Goal: Task Accomplishment & Management: Complete application form

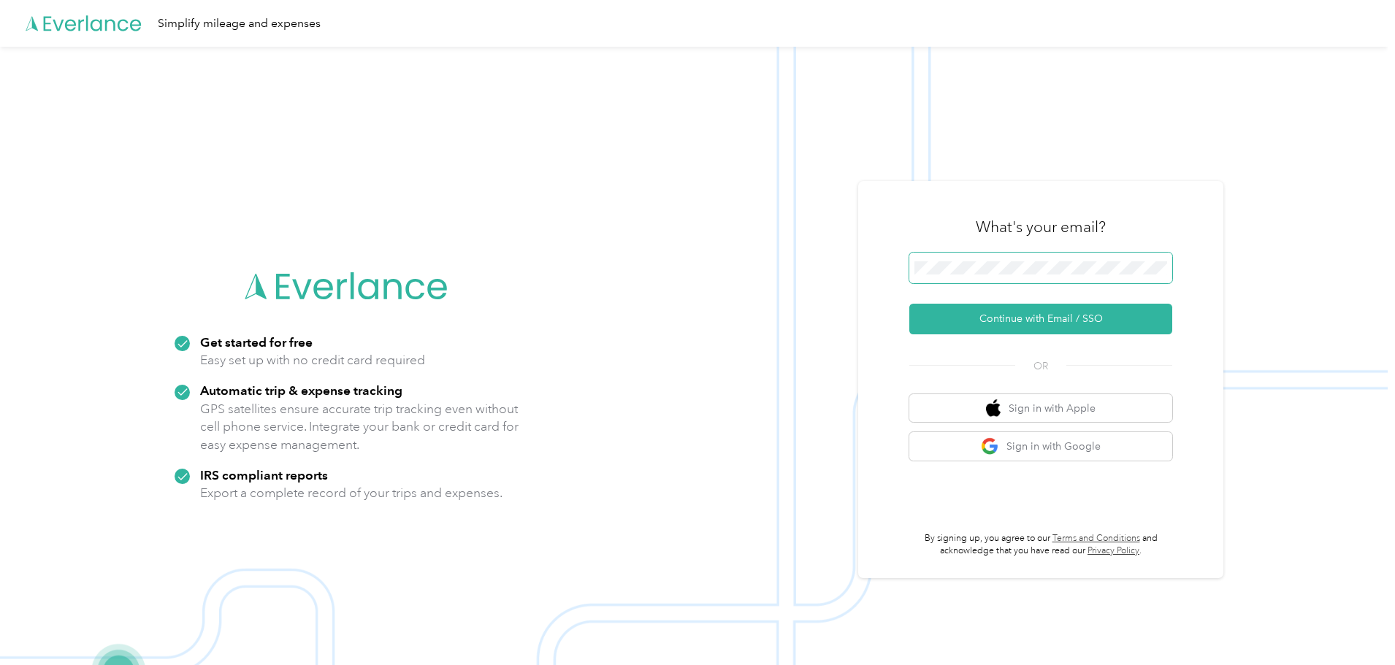
click at [1003, 259] on span at bounding box center [1040, 268] width 263 height 31
click at [1003, 324] on button "Continue with Email / SSO" at bounding box center [1040, 319] width 263 height 31
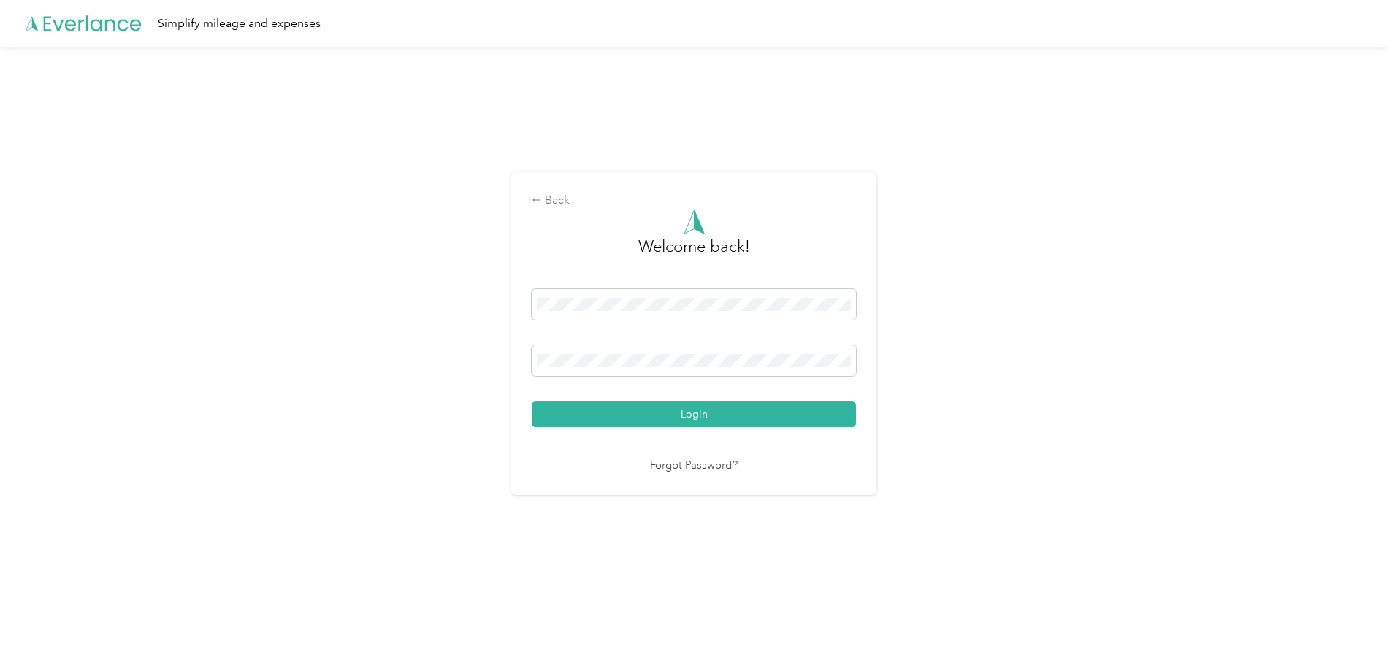
click at [676, 421] on button "Login" at bounding box center [694, 415] width 324 height 26
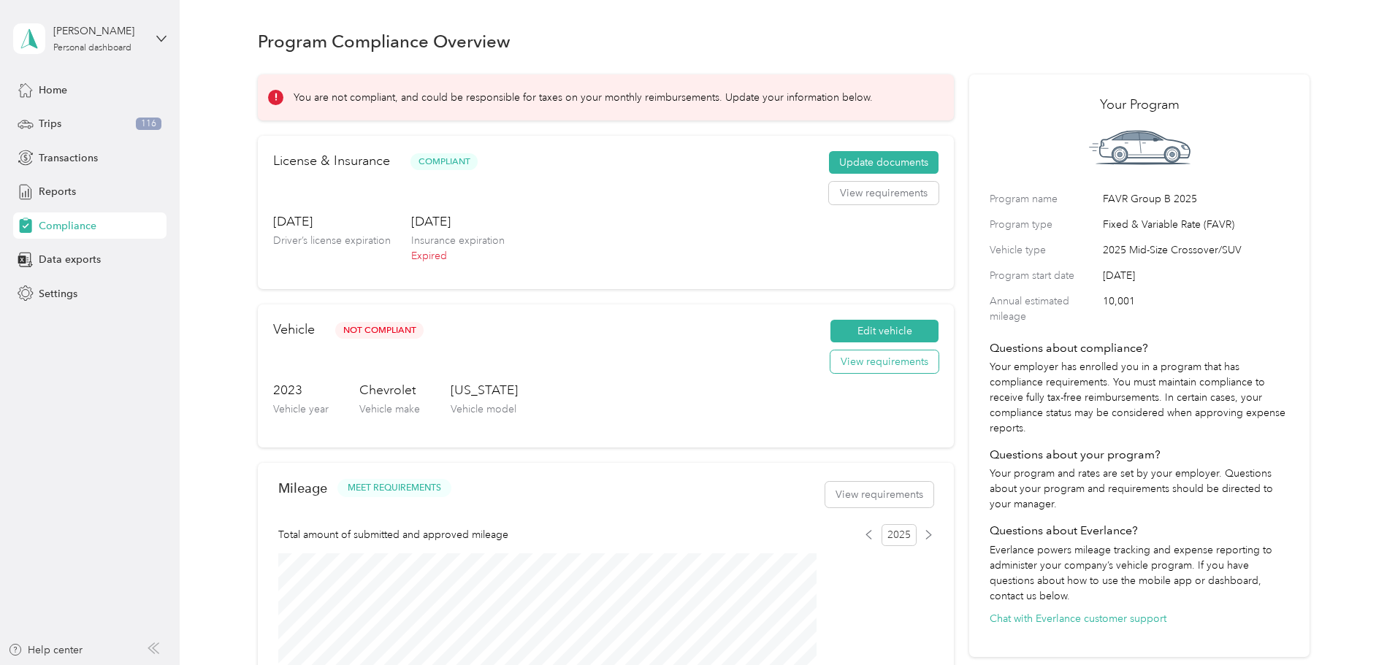
click at [830, 374] on button "View requirements" at bounding box center [884, 362] width 108 height 23
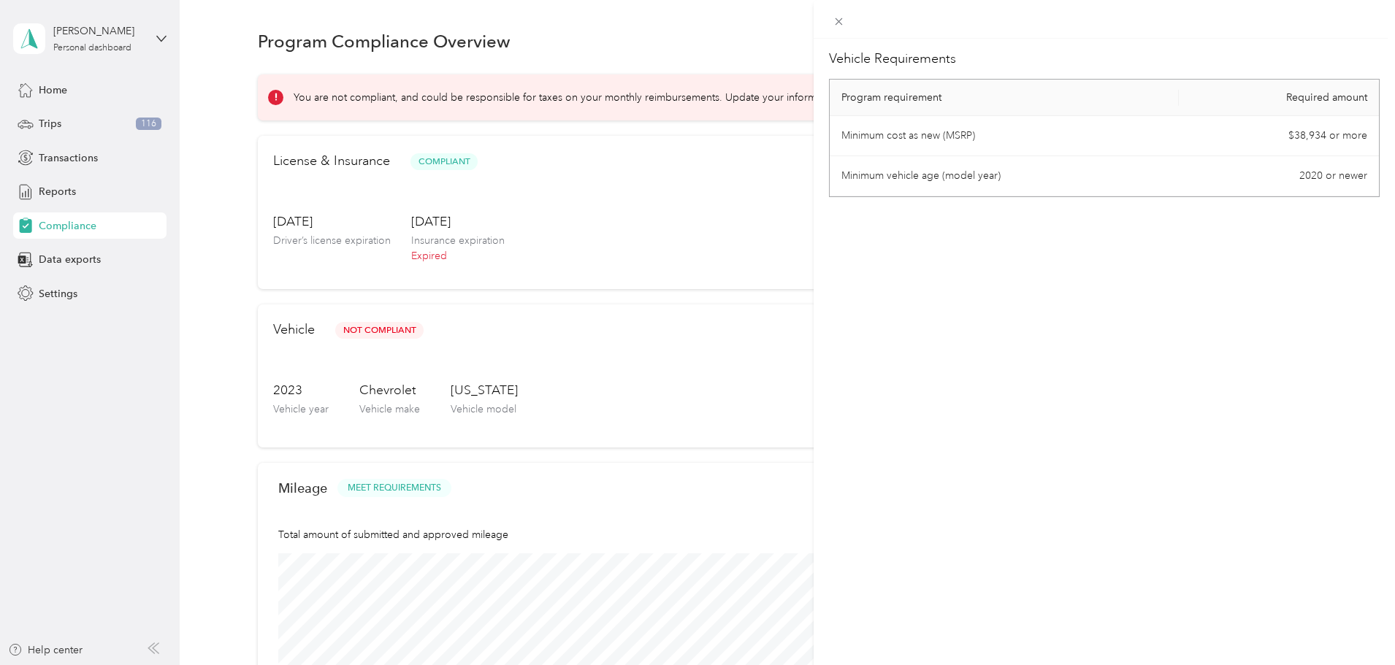
drag, startPoint x: 684, startPoint y: 191, endPoint x: 684, endPoint y: 183, distance: 8.1
click at [683, 191] on div "Vehicle Requirements Program requirement Required amount Minimum cost as new (M…" at bounding box center [697, 332] width 1395 height 665
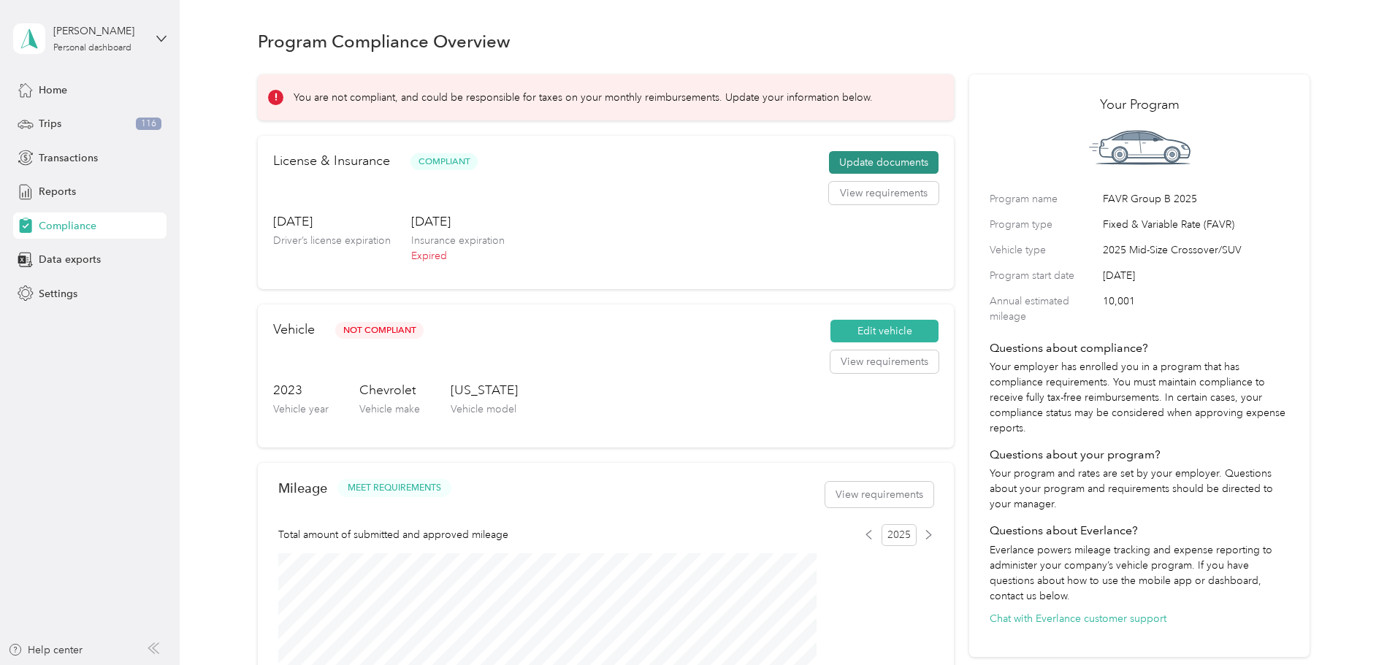
click at [844, 175] on button "Update documents" at bounding box center [884, 162] width 110 height 23
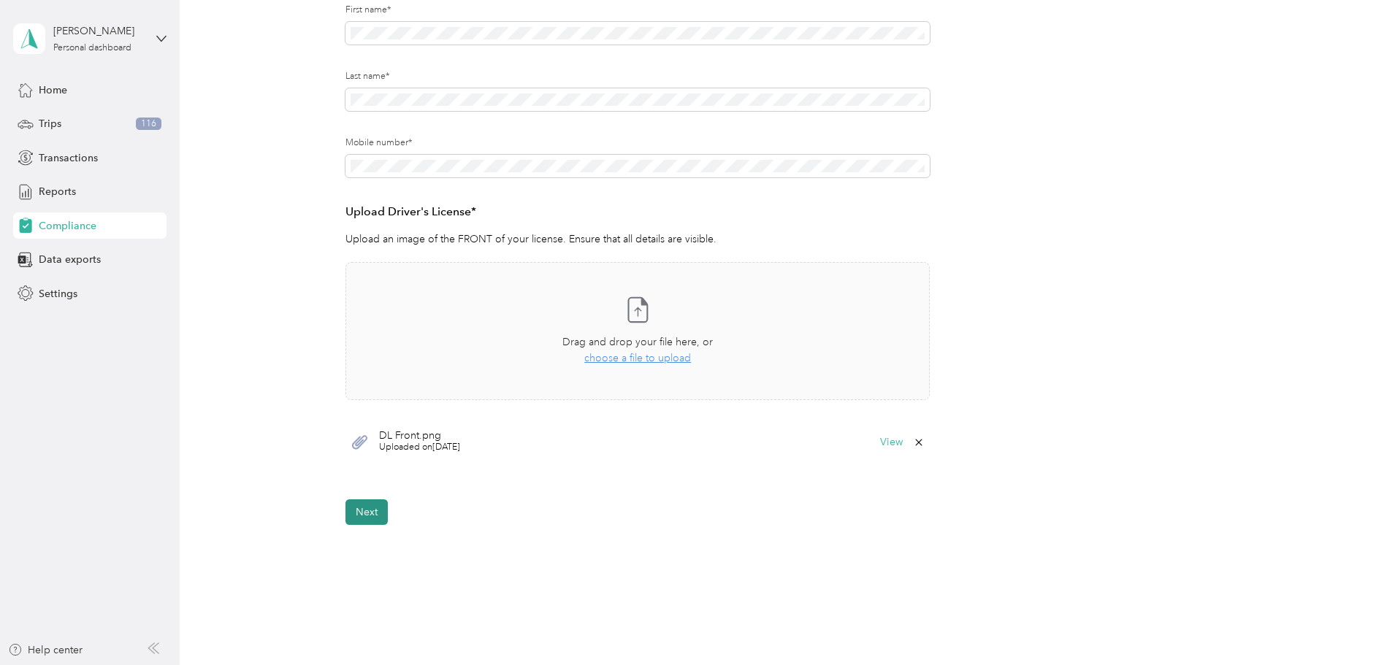
click at [364, 508] on button "Next" at bounding box center [366, 513] width 42 height 26
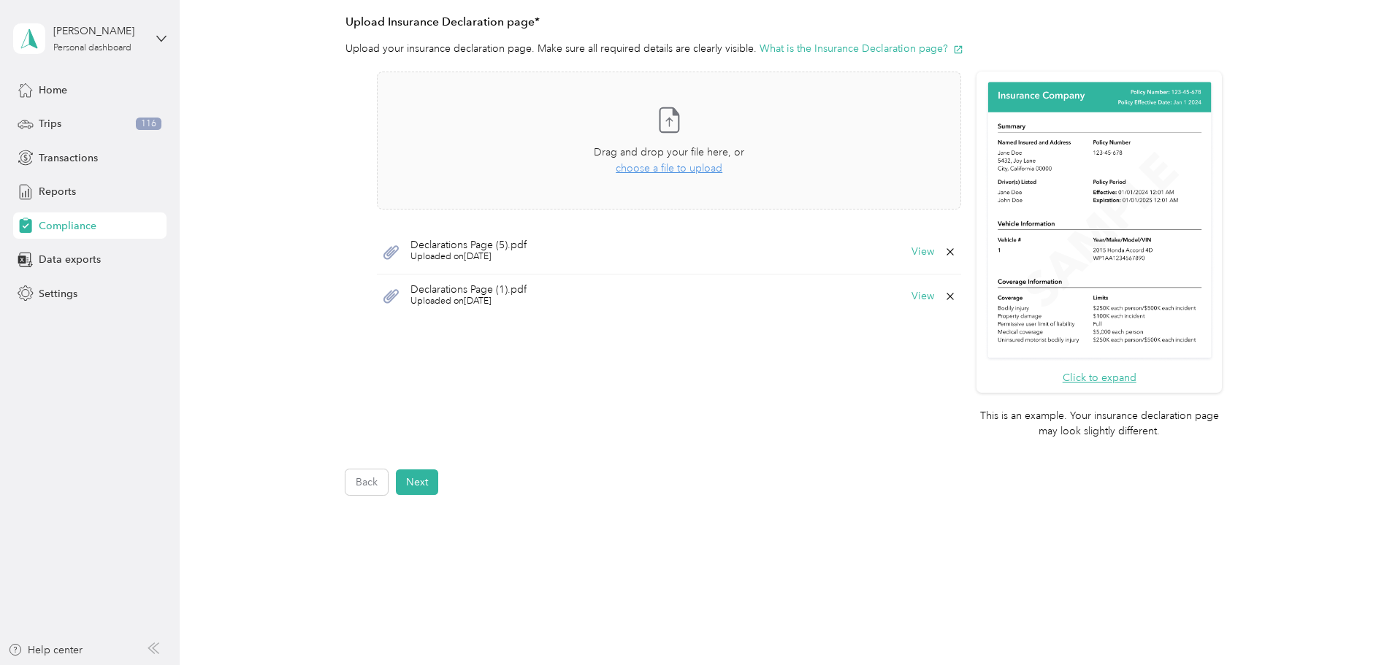
scroll to position [345, 0]
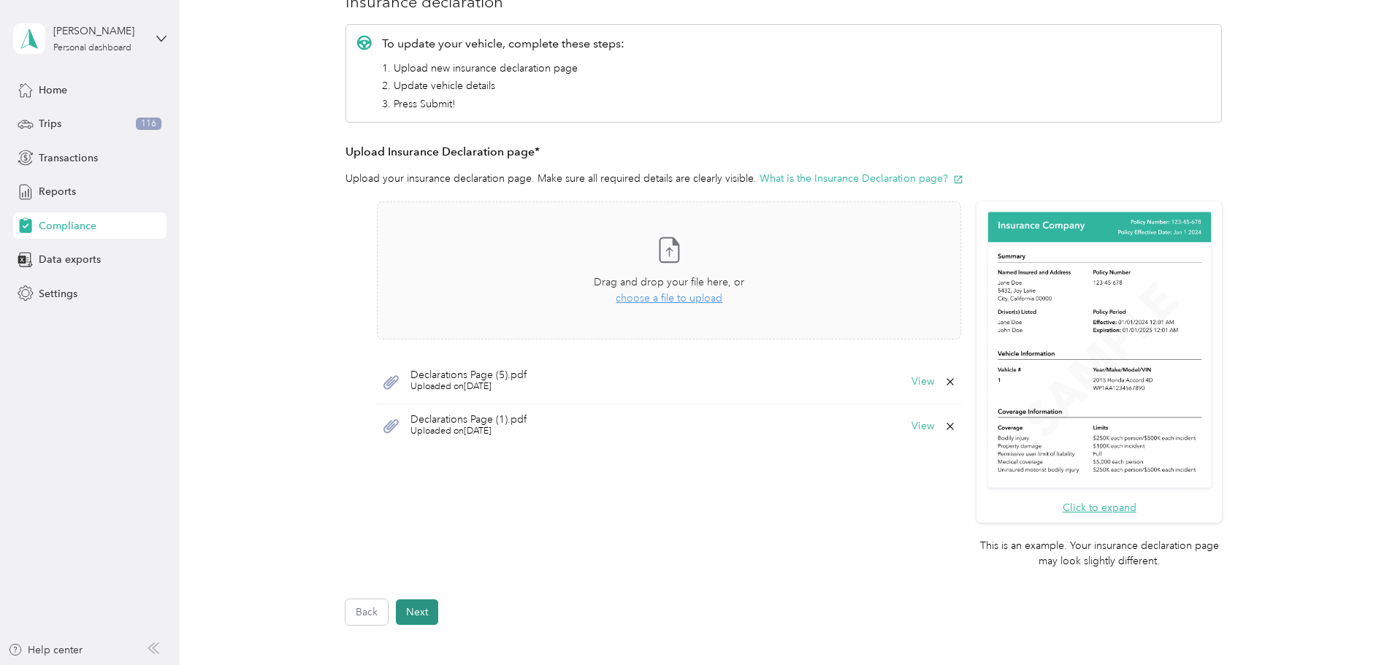
click at [432, 616] on button "Next" at bounding box center [417, 613] width 42 height 26
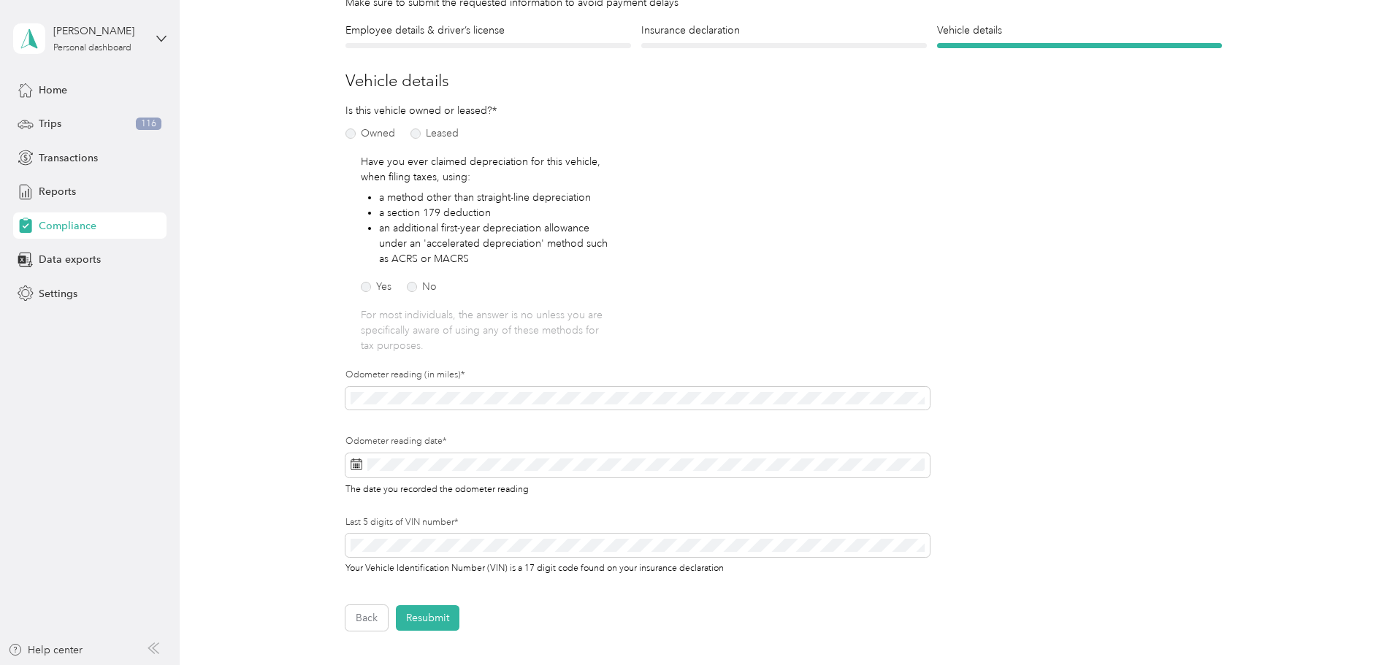
scroll to position [146, 0]
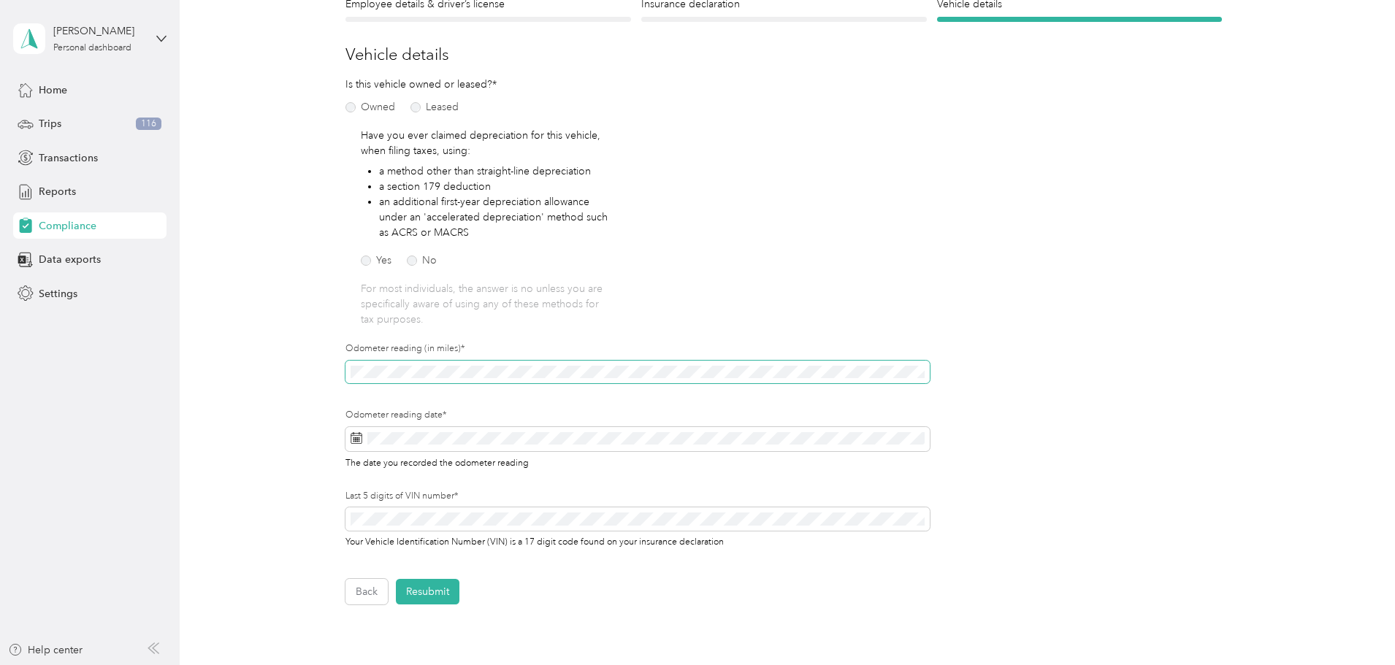
click at [330, 364] on div "Employee details & driver’s license License Insurance declaration Insurance Veh…" at bounding box center [784, 300] width 1052 height 608
click at [299, 410] on div "Employee details & driver’s license License Insurance declaration Insurance Veh…" at bounding box center [784, 300] width 1052 height 608
click at [416, 594] on button "Resubmit" at bounding box center [428, 592] width 64 height 26
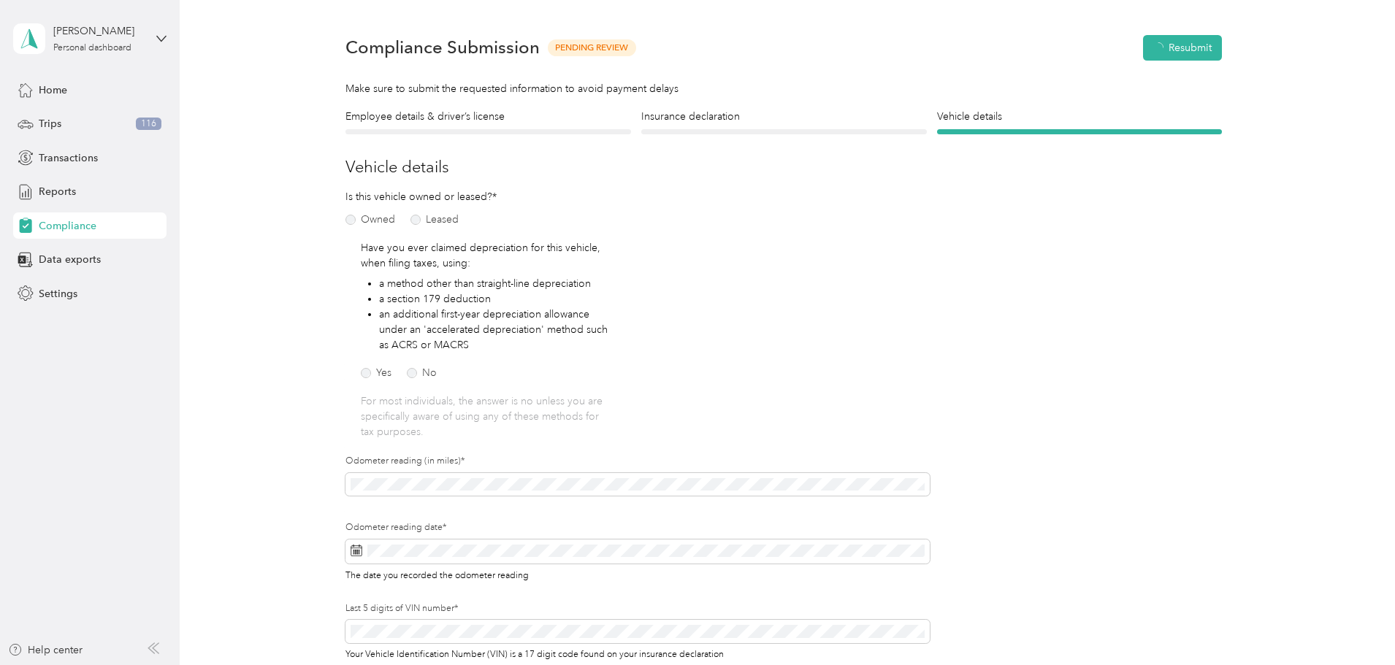
scroll to position [18, 0]
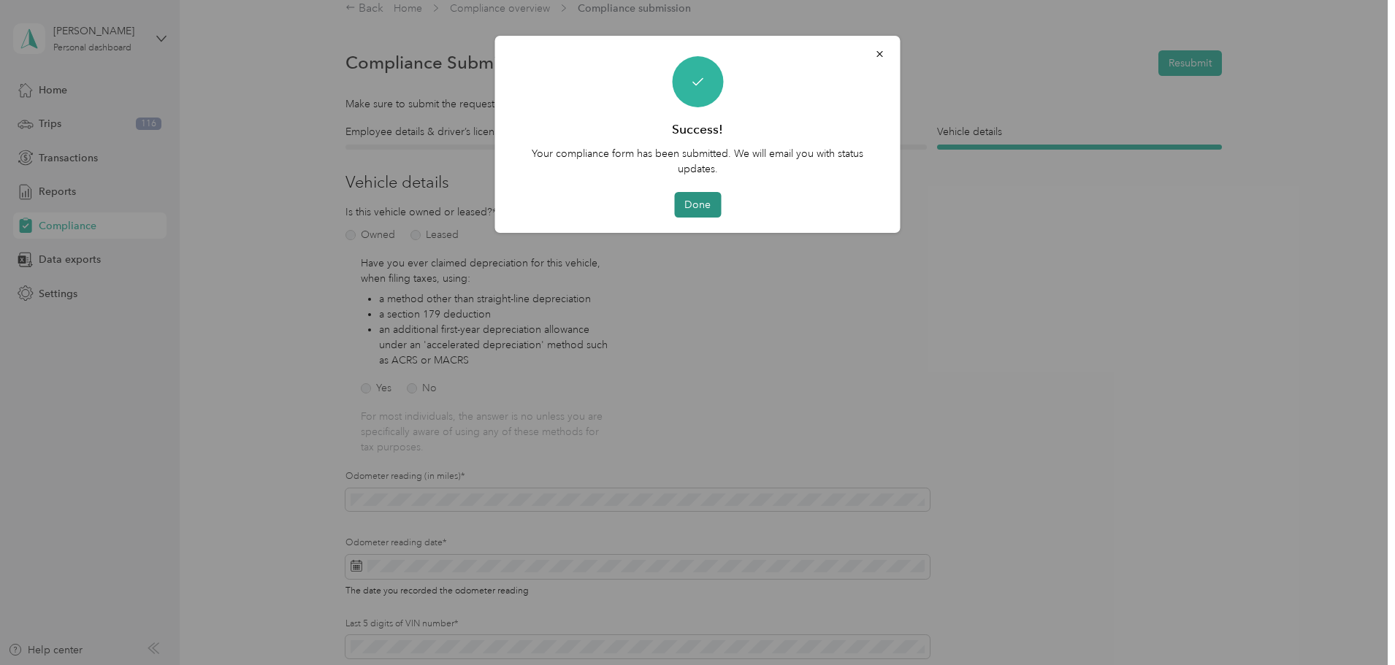
click at [701, 206] on button "Done" at bounding box center [697, 205] width 47 height 26
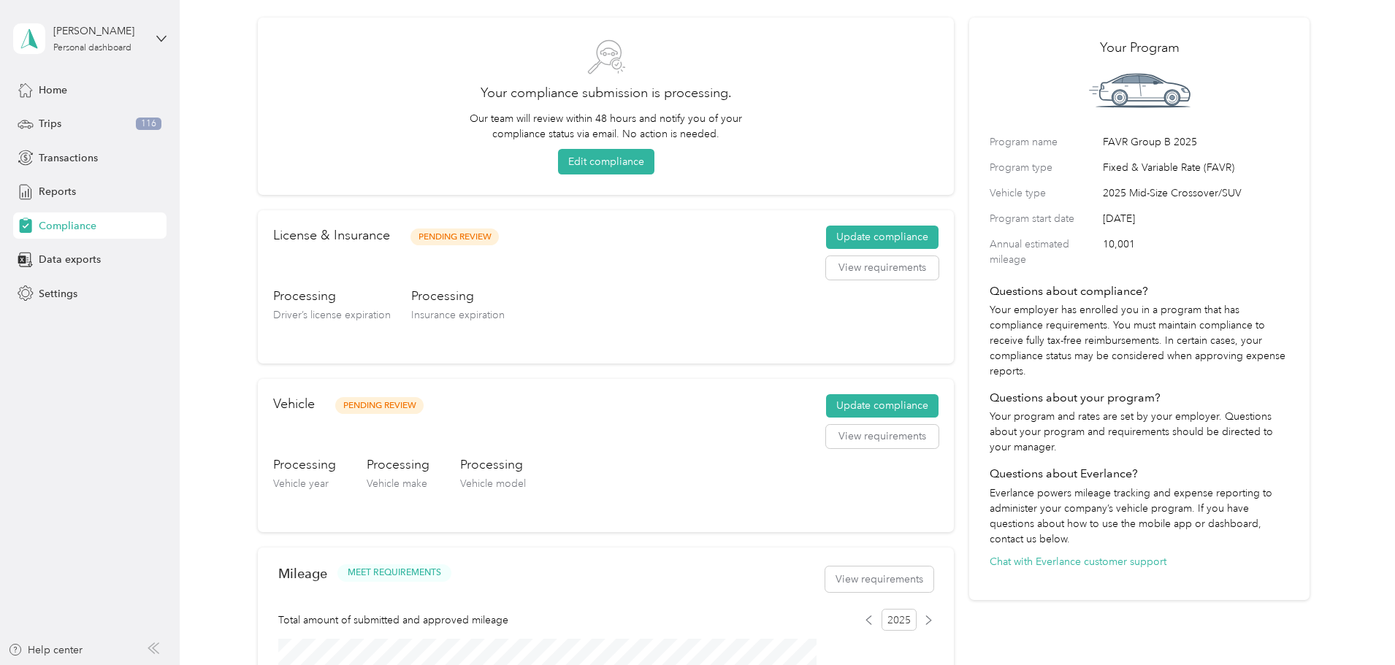
scroll to position [18, 0]
